Goal: Task Accomplishment & Management: Manage account settings

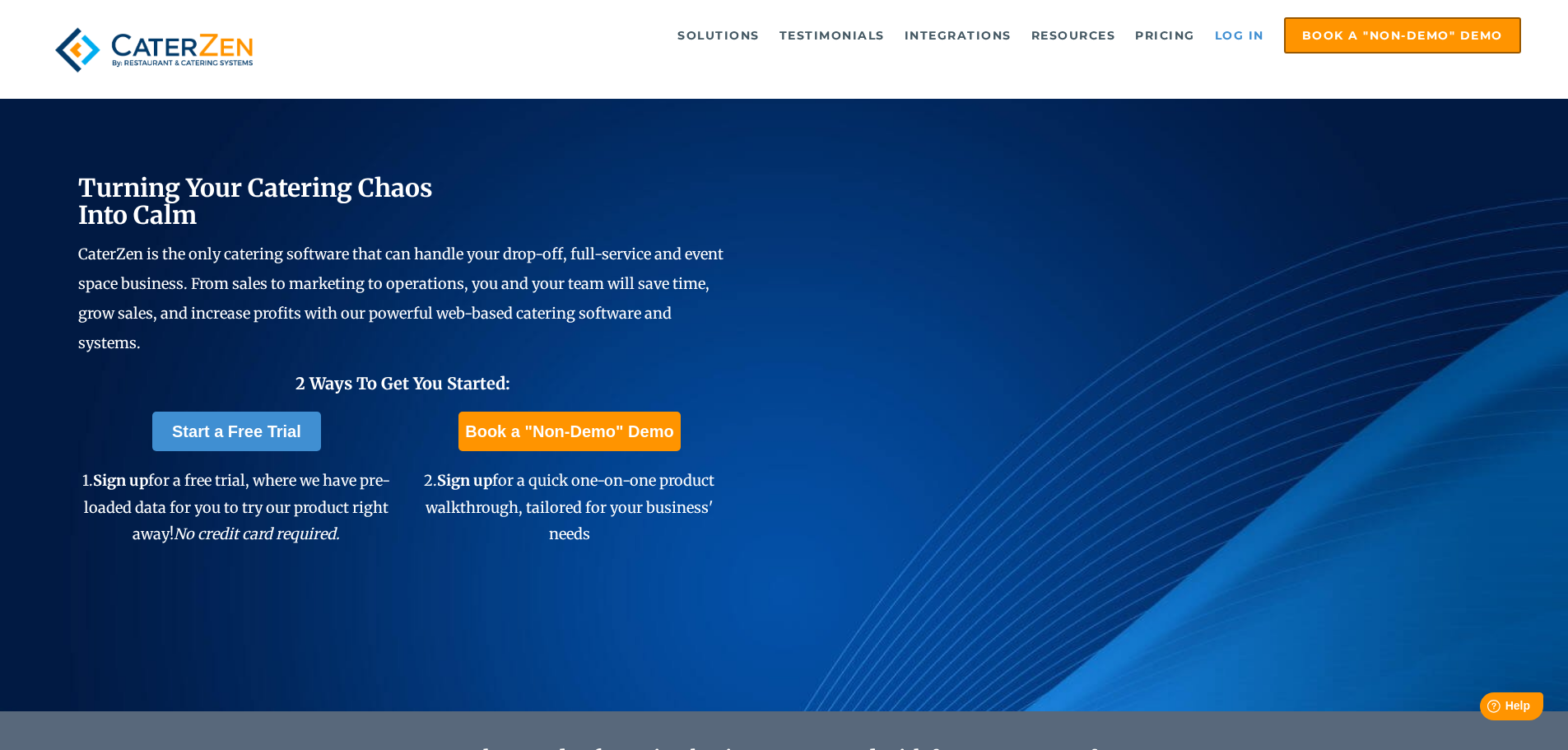
click at [1246, 33] on link "Log in" at bounding box center [1240, 35] width 66 height 33
click at [1242, 29] on link "Log in" at bounding box center [1240, 35] width 66 height 33
click at [1239, 30] on link "Log in" at bounding box center [1240, 35] width 66 height 33
click at [1248, 39] on link "Log in" at bounding box center [1240, 35] width 66 height 33
click at [1238, 32] on link "Log in" at bounding box center [1240, 35] width 66 height 33
